Goal: Information Seeking & Learning: Learn about a topic

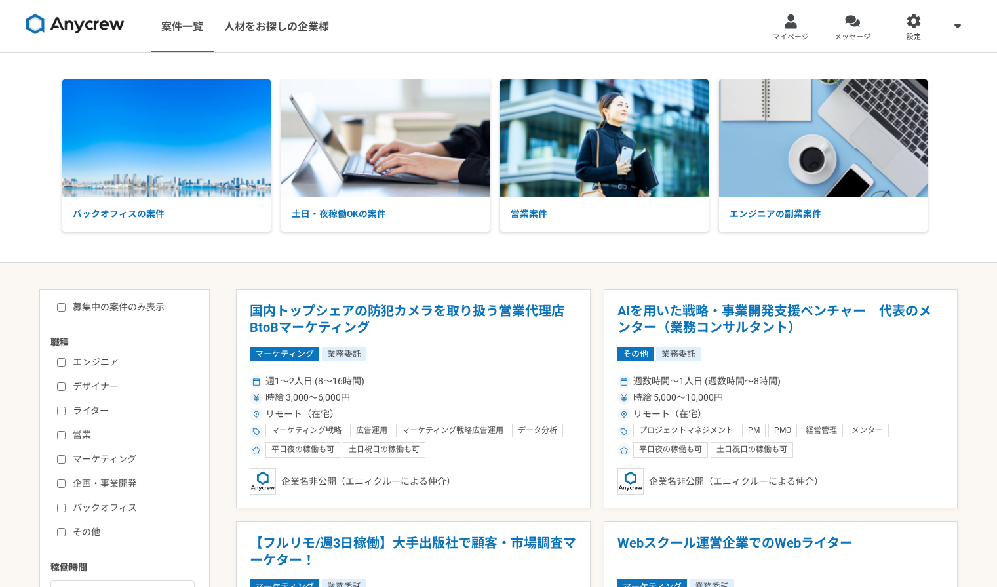
click at [92, 361] on label "エンジニア" at bounding box center [132, 362] width 151 height 14
click at [66, 361] on input "エンジニア" at bounding box center [61, 362] width 9 height 9
checkbox input "true"
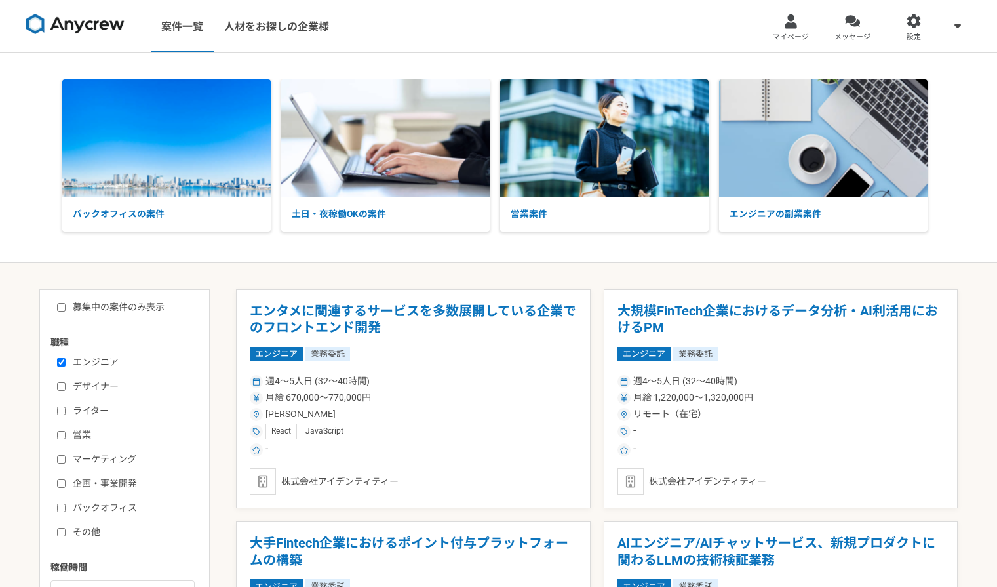
click at [102, 297] on div "募集中の案件のみ表示 職種 エンジニア デザイナー ライター 営業 マーケティング 企画・事業開発 バックオフィス その他 稼働時間 週1人日（8時間）以下 …" at bounding box center [124, 544] width 170 height 511
click at [96, 304] on label "募集中の案件のみ表示" at bounding box center [111, 307] width 108 height 14
click at [66, 304] on input "募集中の案件のみ表示" at bounding box center [61, 307] width 9 height 9
checkbox input "true"
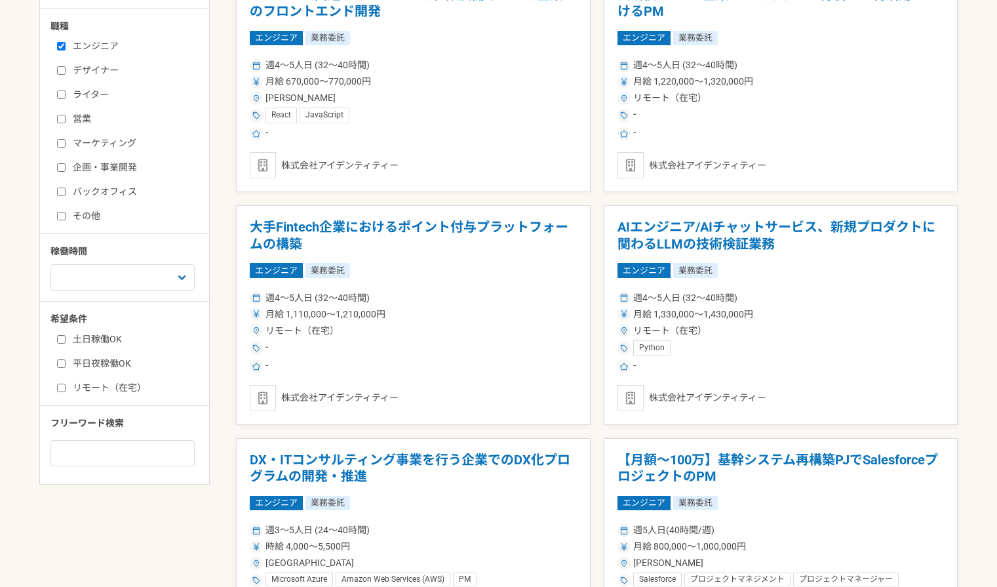
scroll to position [338, 0]
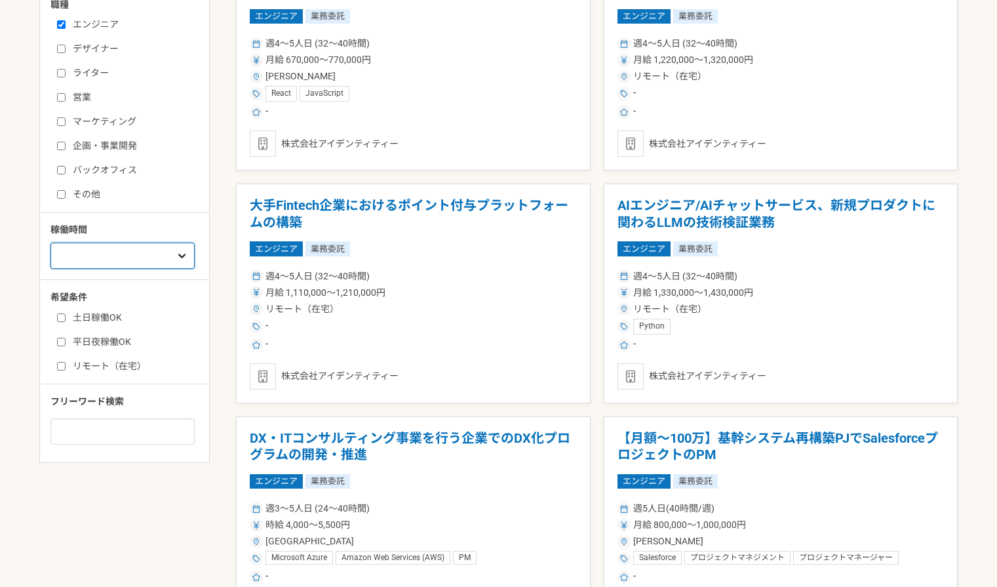
click at [153, 265] on select "週1人日（8時間）以下 週2人日（16時間）以下 週3人日（24時間）以下 週4人日（32時間）以下 週5人日（40時間）以下" at bounding box center [122, 256] width 144 height 26
select select "3"
click at [50, 243] on select "週1人日（8時間）以下 週2人日（16時間）以下 週3人日（24時間）以下 週4人日（32時間）以下 週5人日（40時間）以下" at bounding box center [122, 256] width 144 height 26
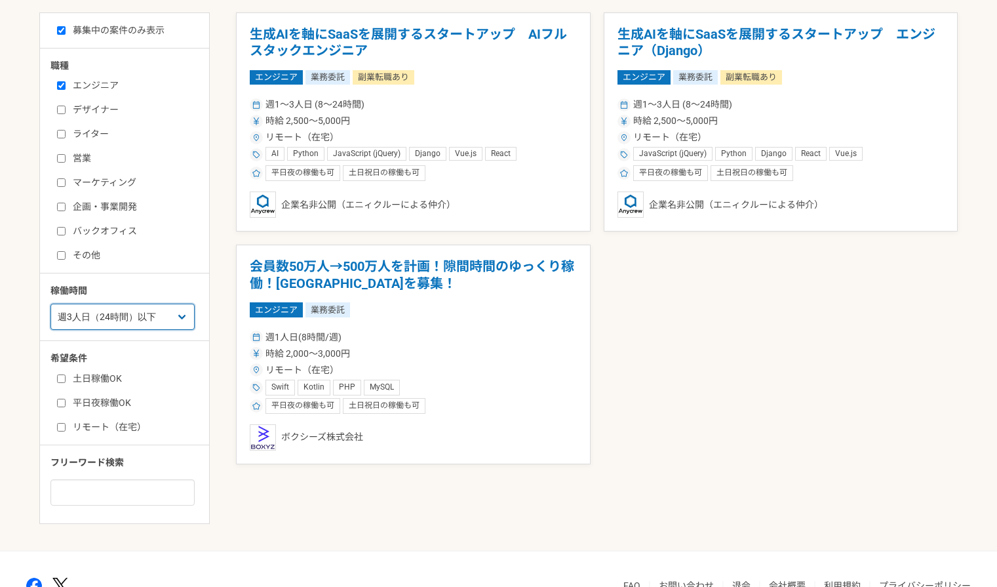
scroll to position [274, 0]
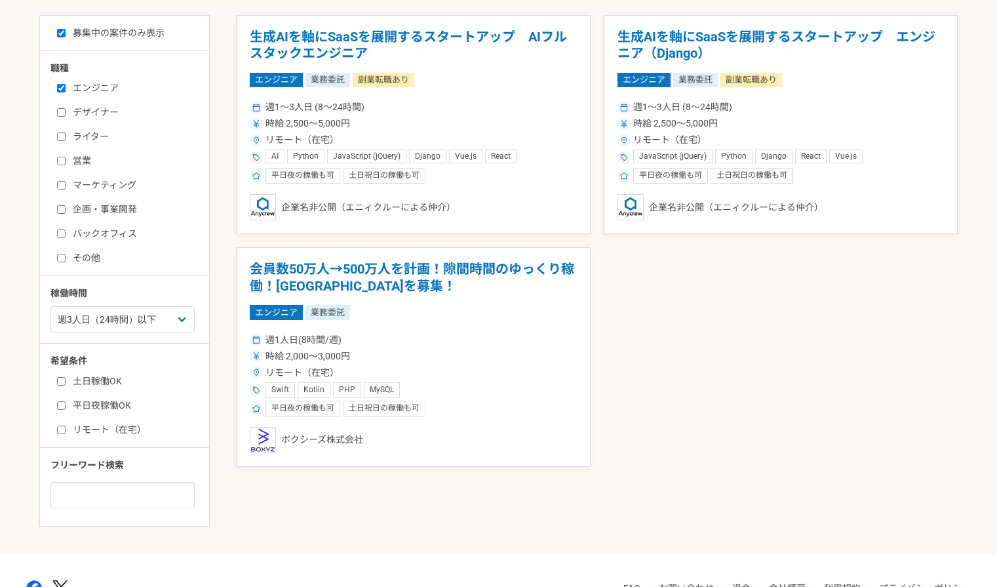
click at [96, 404] on label "平日夜稼働OK" at bounding box center [132, 406] width 151 height 14
click at [66, 404] on input "平日夜稼働OK" at bounding box center [61, 405] width 9 height 9
checkbox input "true"
click at [94, 382] on label "土日稼働OK" at bounding box center [132, 381] width 151 height 14
click at [66, 382] on input "土日稼働OK" at bounding box center [61, 381] width 9 height 9
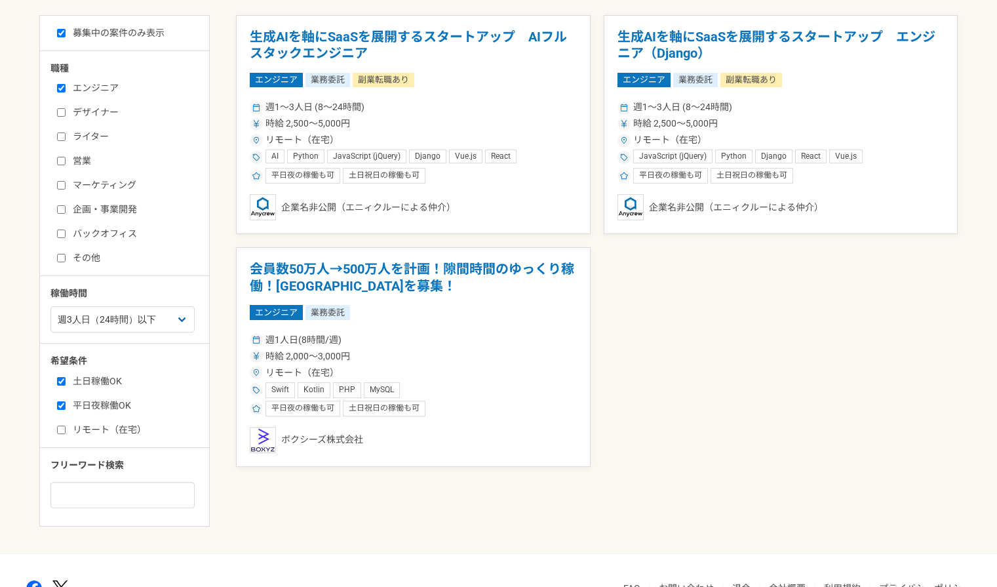
checkbox input "true"
click at [171, 324] on select "週1人日（8時間）以下 週2人日（16時間）以下 週3人日（24時間）以下 週4人日（32時間）以下 週5人日（40時間）以下" at bounding box center [122, 319] width 144 height 26
select select "nop"
click at [50, 306] on select "週1人日（8時間）以下 週2人日（16時間）以下 週3人日（24時間）以下 週4人日（32時間）以下 週5人日（40時間）以下" at bounding box center [122, 319] width 144 height 26
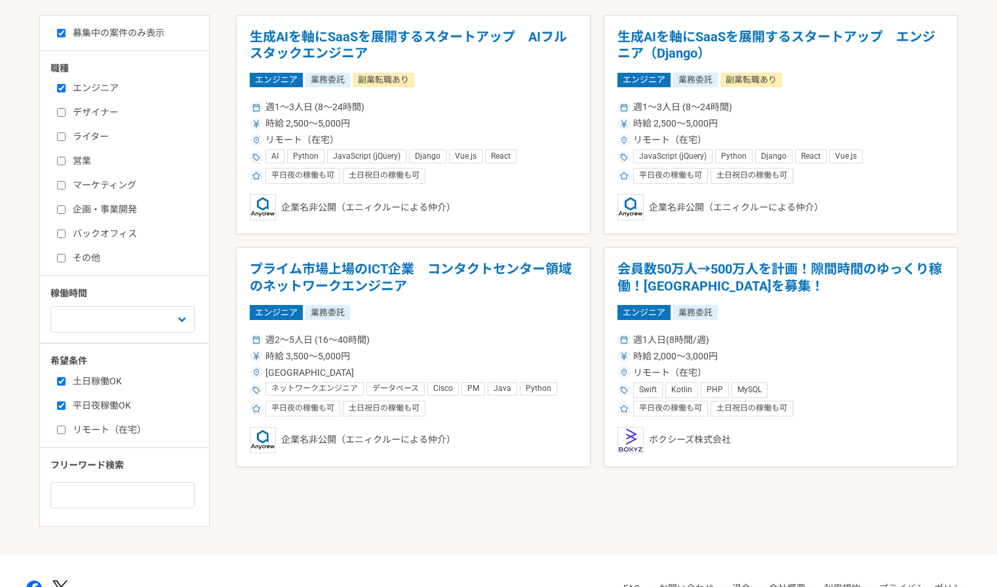
click at [107, 431] on label "リモート（在宅）" at bounding box center [132, 430] width 151 height 14
click at [66, 431] on input "リモート（在宅）" at bounding box center [61, 429] width 9 height 9
checkbox input "true"
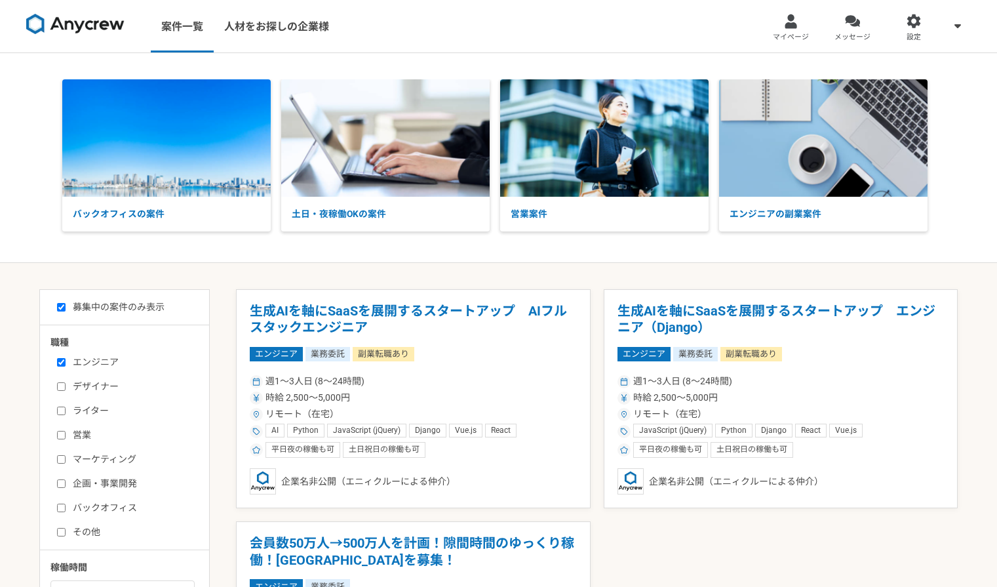
click at [98, 300] on label "募集中の案件のみ表示" at bounding box center [111, 307] width 108 height 14
click at [66, 303] on input "募集中の案件のみ表示" at bounding box center [61, 307] width 9 height 9
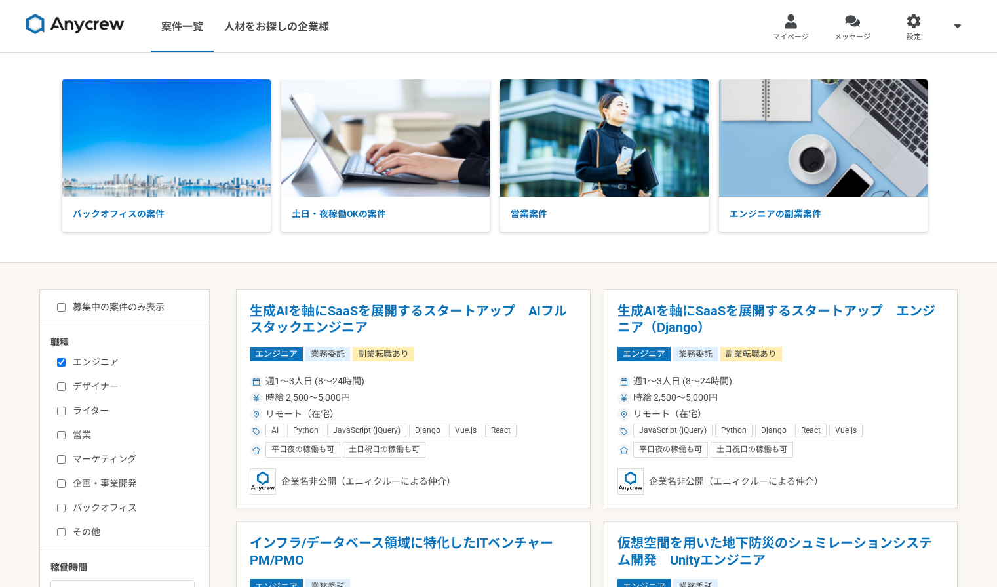
click at [98, 300] on label "募集中の案件のみ表示" at bounding box center [111, 307] width 108 height 14
click at [66, 303] on input "募集中の案件のみ表示" at bounding box center [61, 307] width 9 height 9
checkbox input "true"
